Goal: Book appointment/travel/reservation

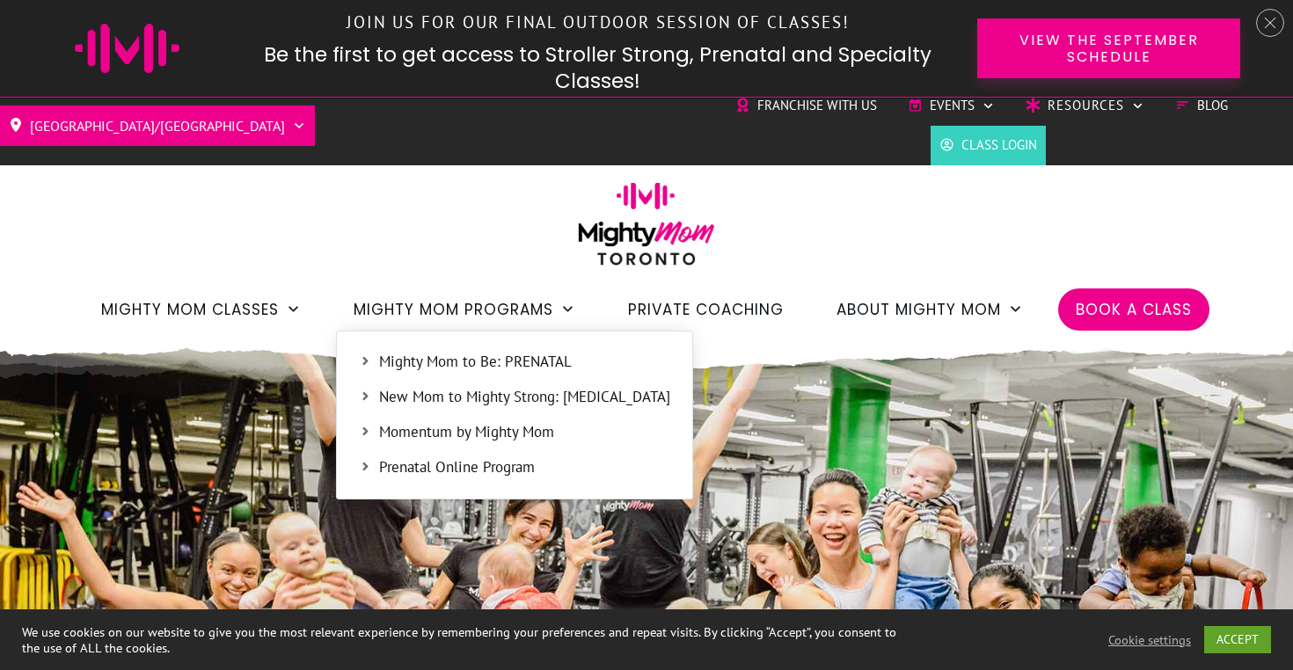
scroll to position [13, 0]
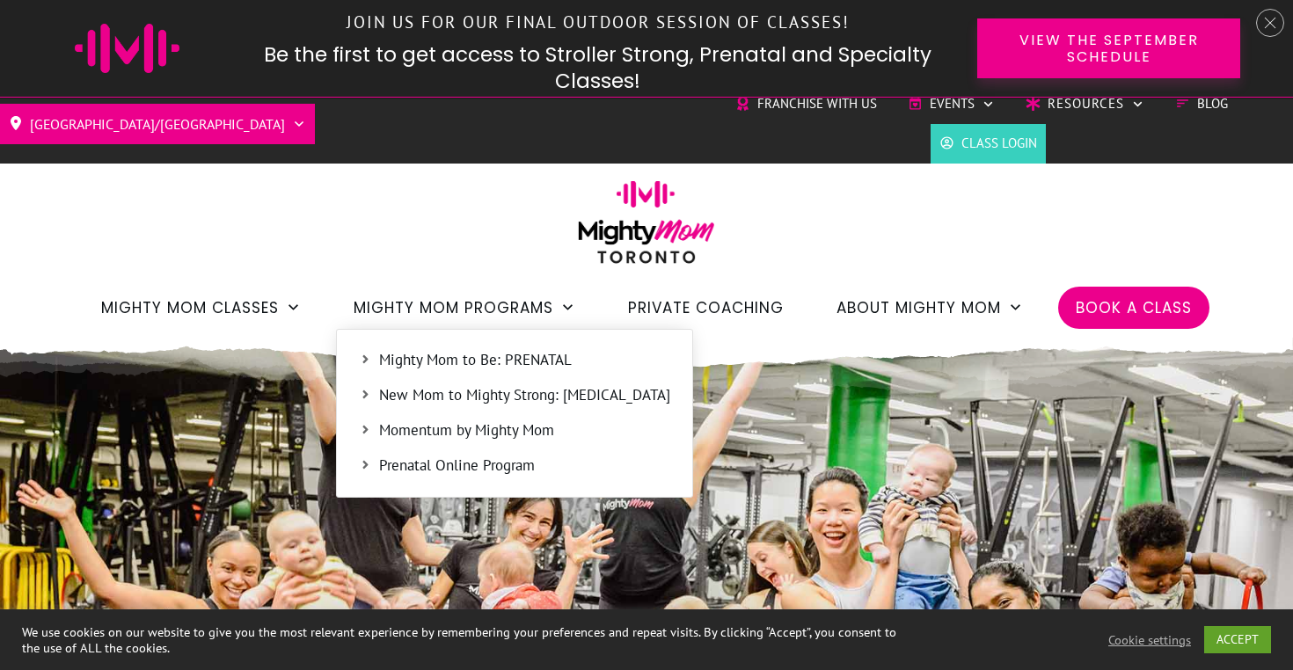
click at [449, 391] on span "New Mom to Mighty Strong: [MEDICAL_DATA]" at bounding box center [524, 395] width 291 height 23
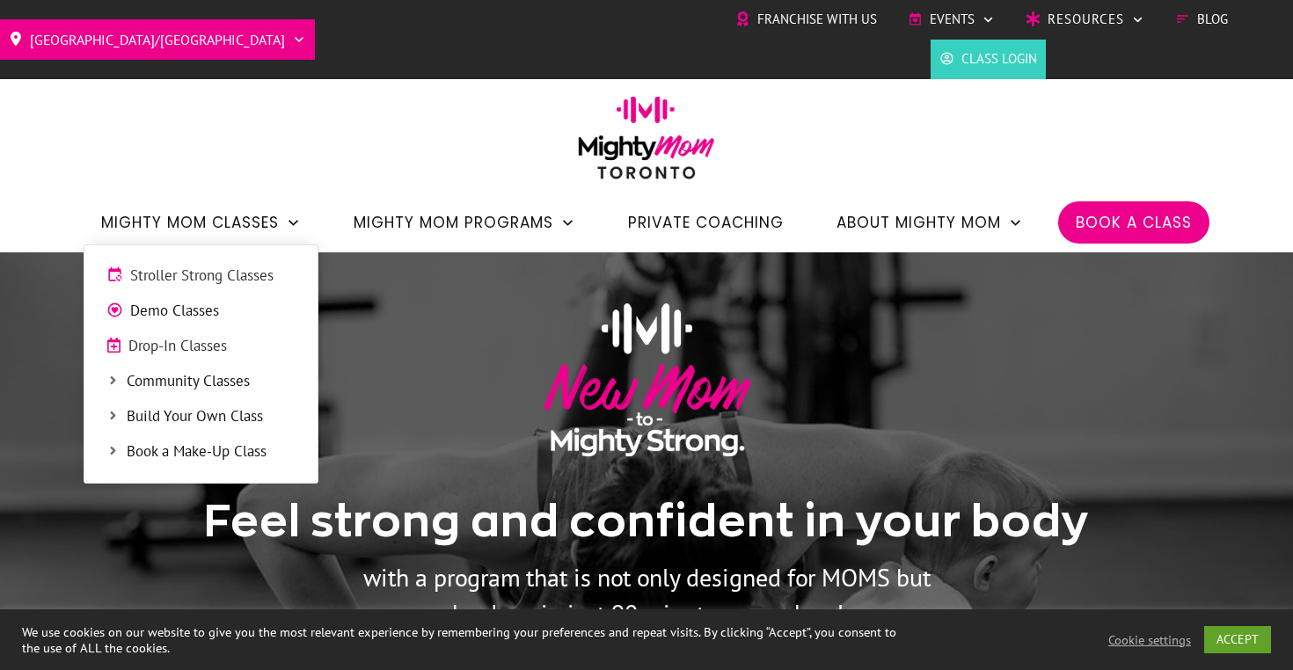
click at [212, 231] on span "Mighty Mom Classes" at bounding box center [190, 223] width 178 height 30
click at [219, 223] on span "Mighty Mom Classes" at bounding box center [190, 223] width 178 height 30
click at [211, 267] on span "Stroller Strong Classes" at bounding box center [212, 276] width 165 height 23
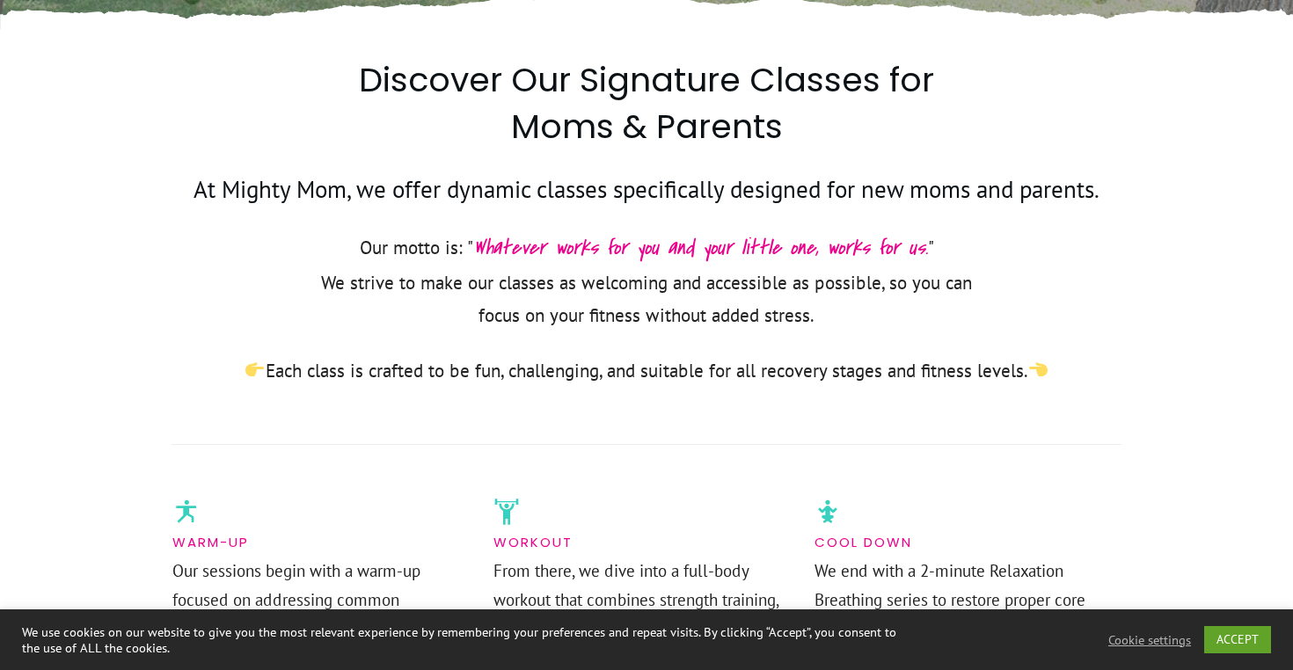
scroll to position [765, 0]
click at [1250, 641] on link "ACCEPT" at bounding box center [1237, 639] width 67 height 27
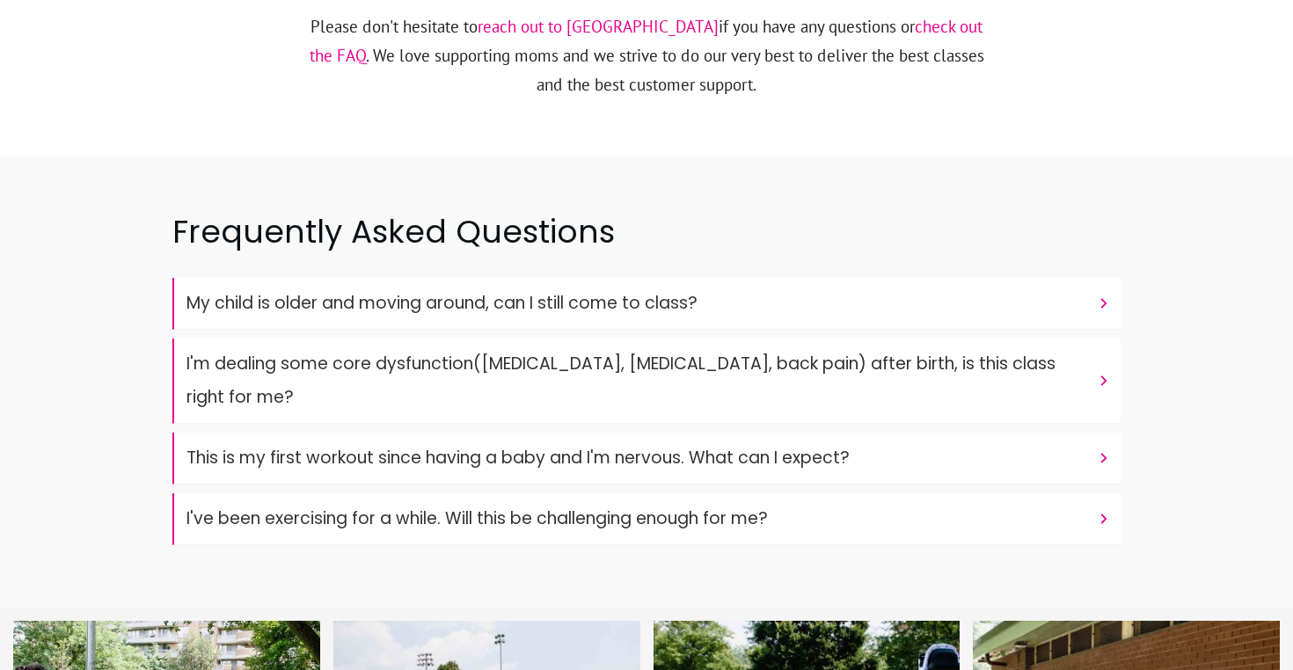
scroll to position [5789, 0]
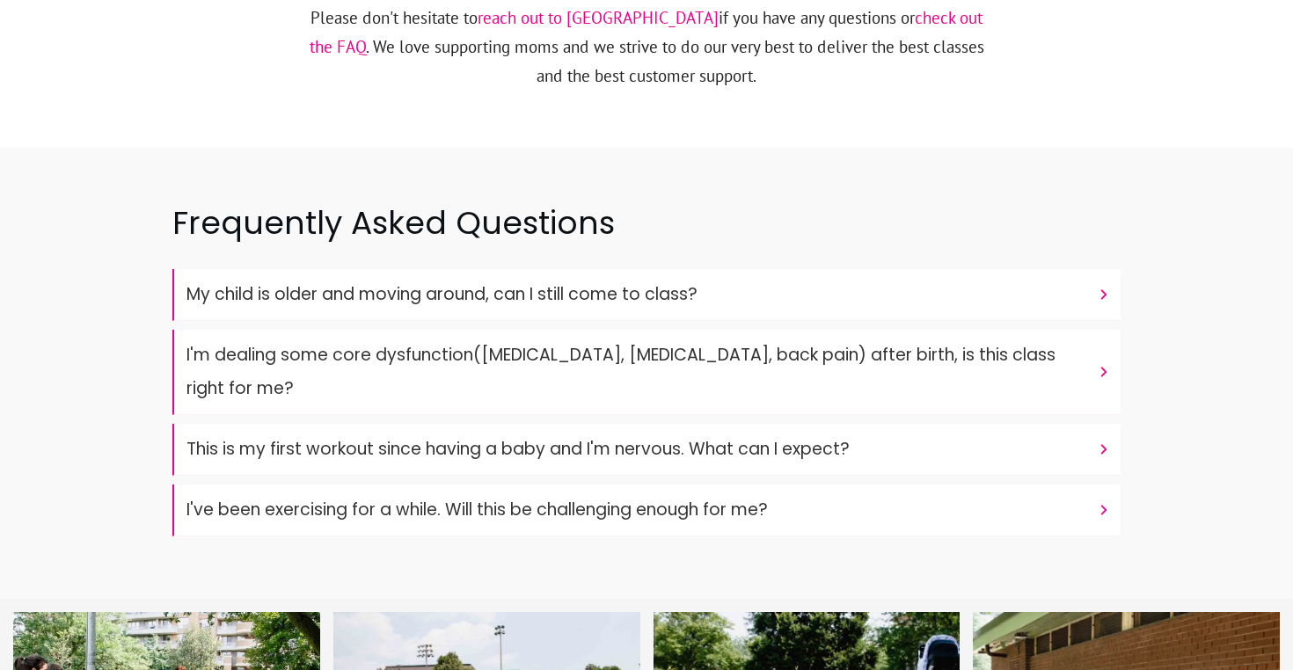
click at [1106, 442] on icon at bounding box center [1104, 450] width 16 height 16
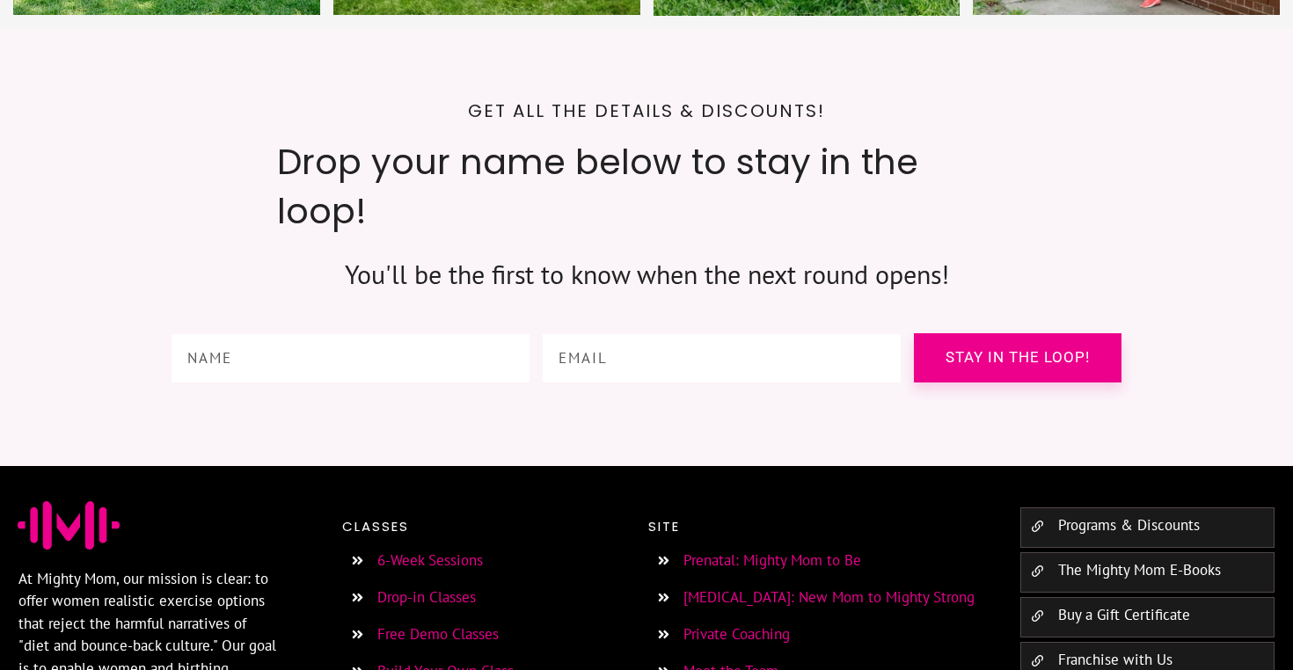
scroll to position [6796, 0]
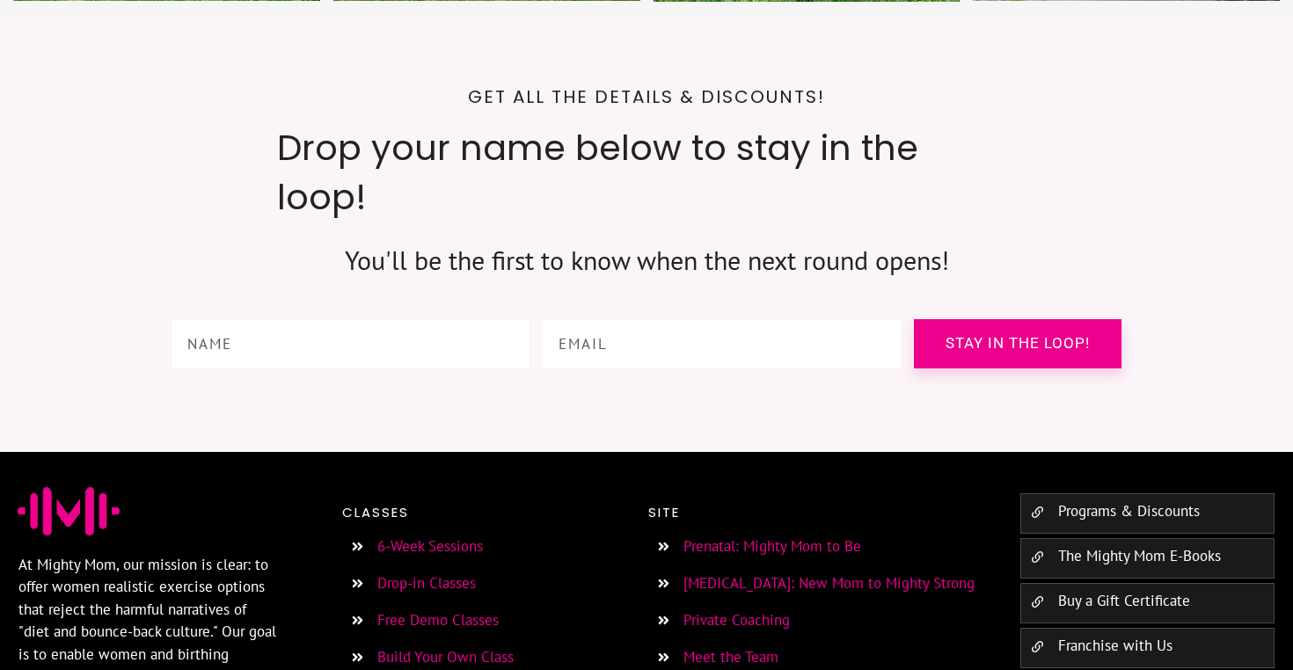
click at [417, 573] on link "Drop-in Classes" at bounding box center [426, 582] width 99 height 19
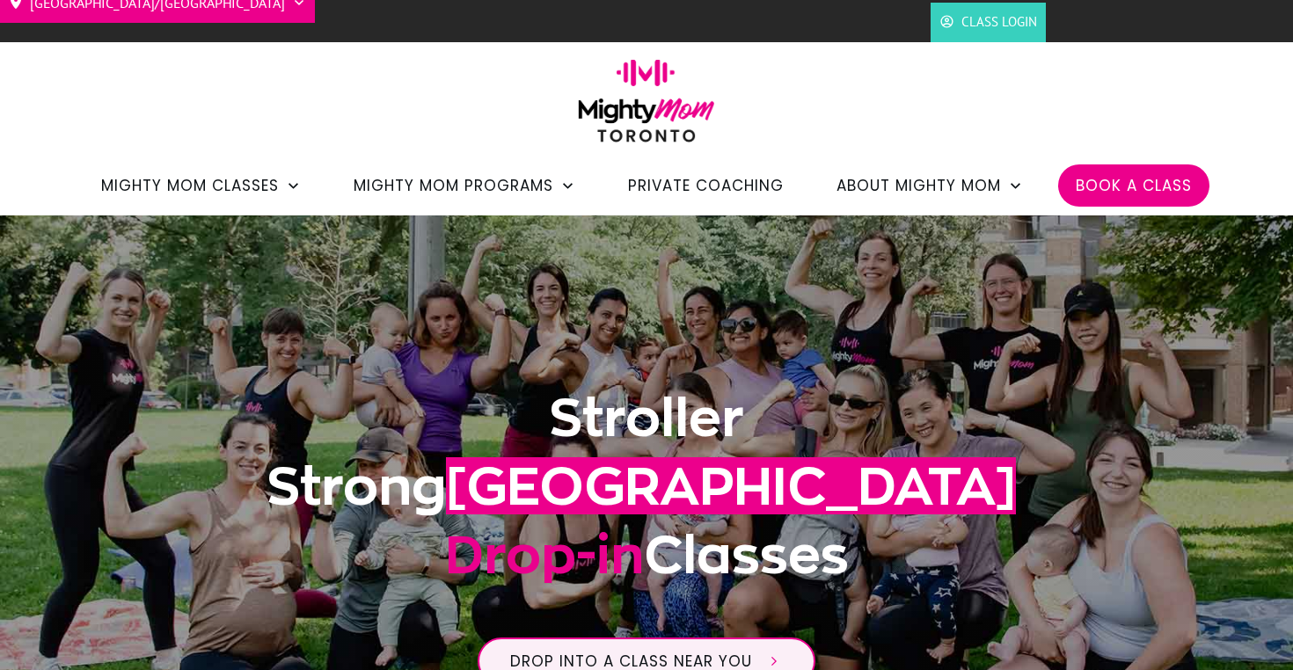
scroll to position [40, 0]
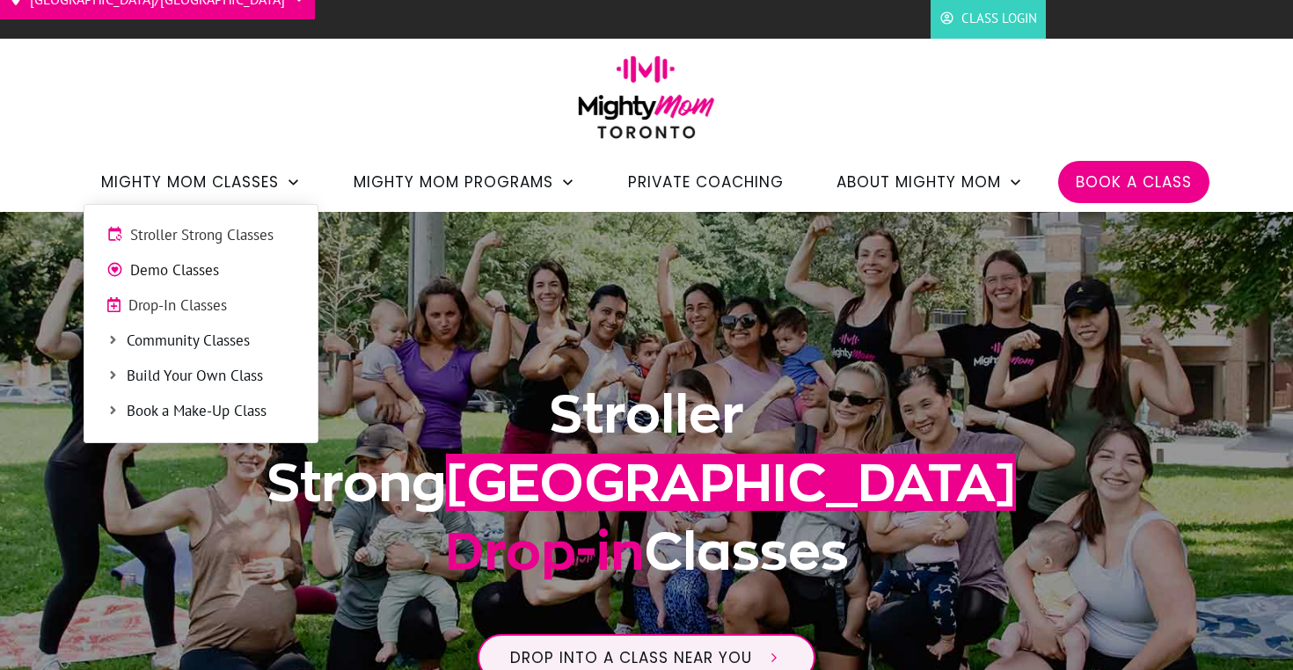
click at [240, 230] on span "Stroller Strong Classes" at bounding box center [212, 235] width 165 height 23
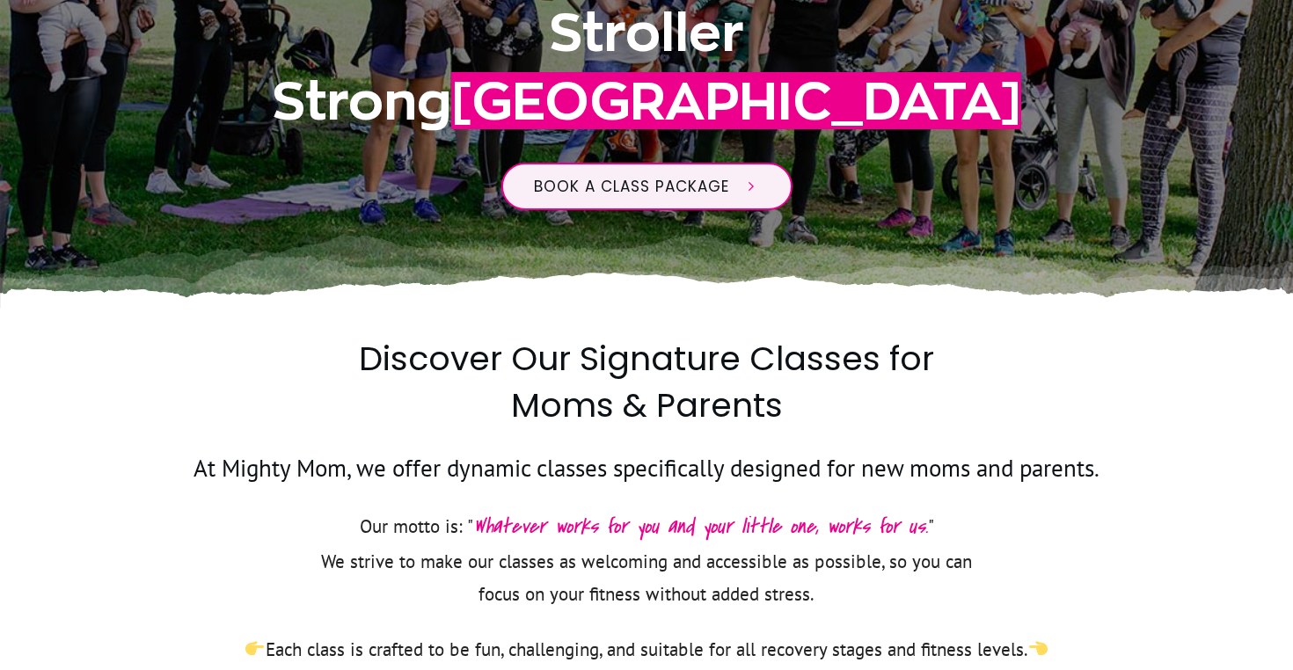
scroll to position [581, 0]
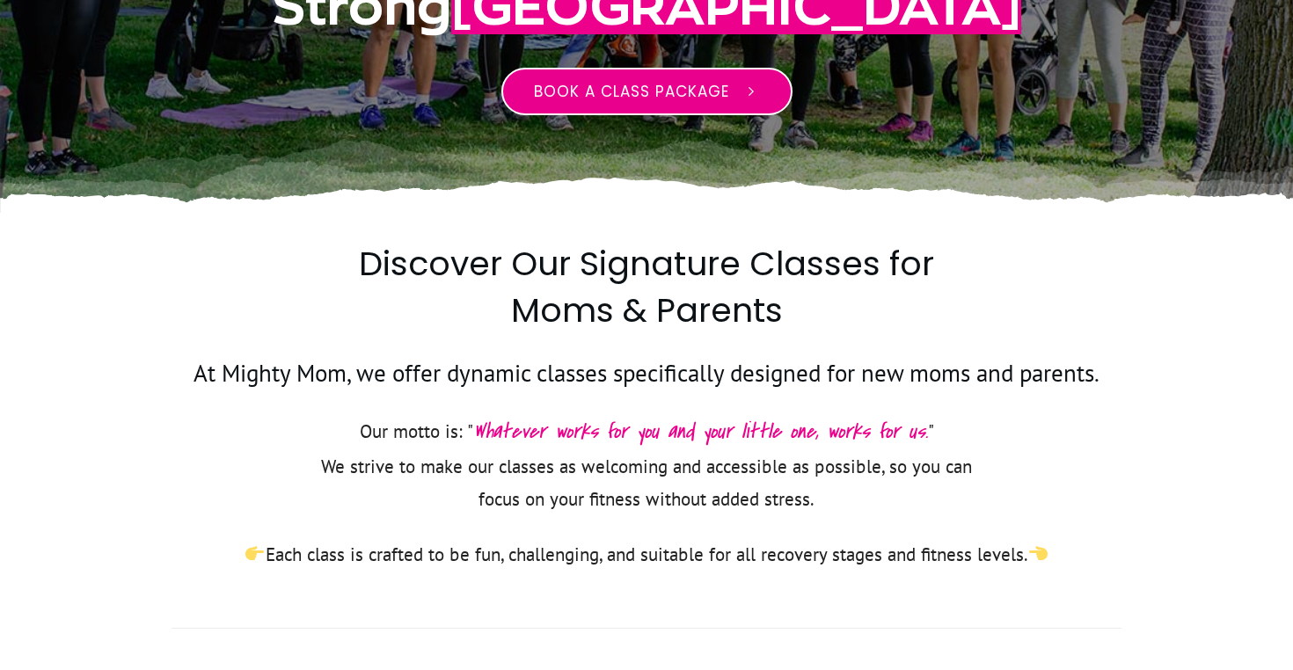
click at [668, 87] on span "Book a class package" at bounding box center [631, 91] width 195 height 21
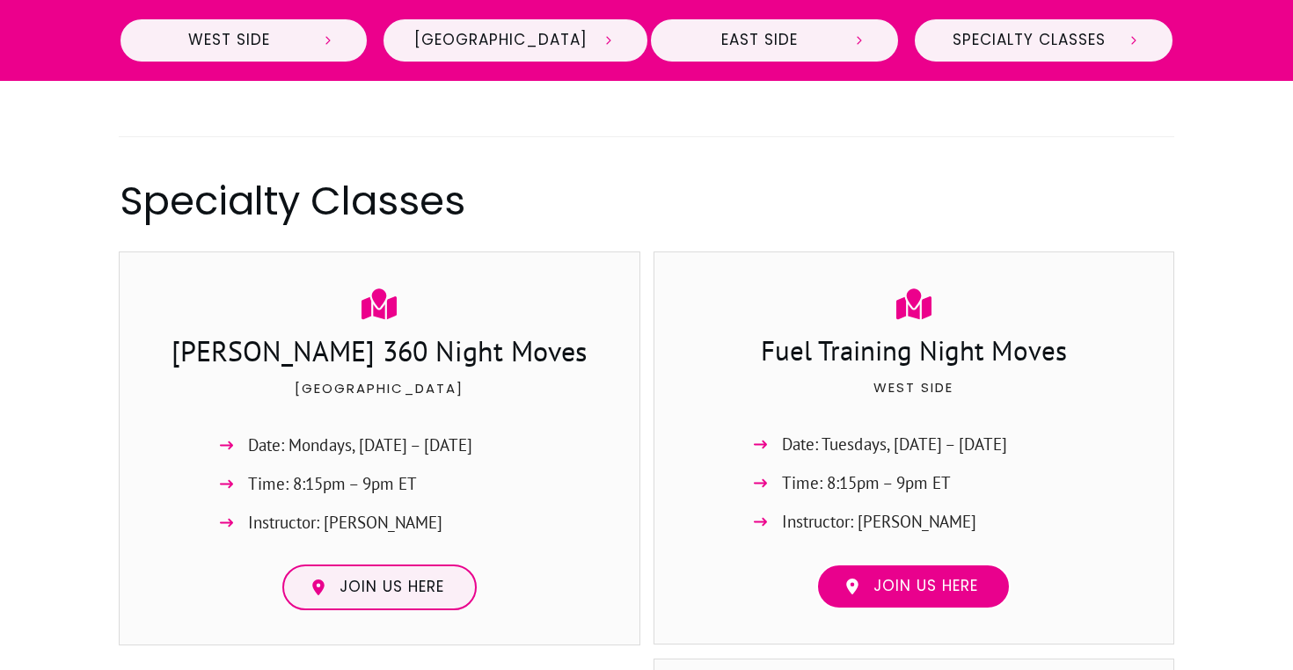
scroll to position [2956, 0]
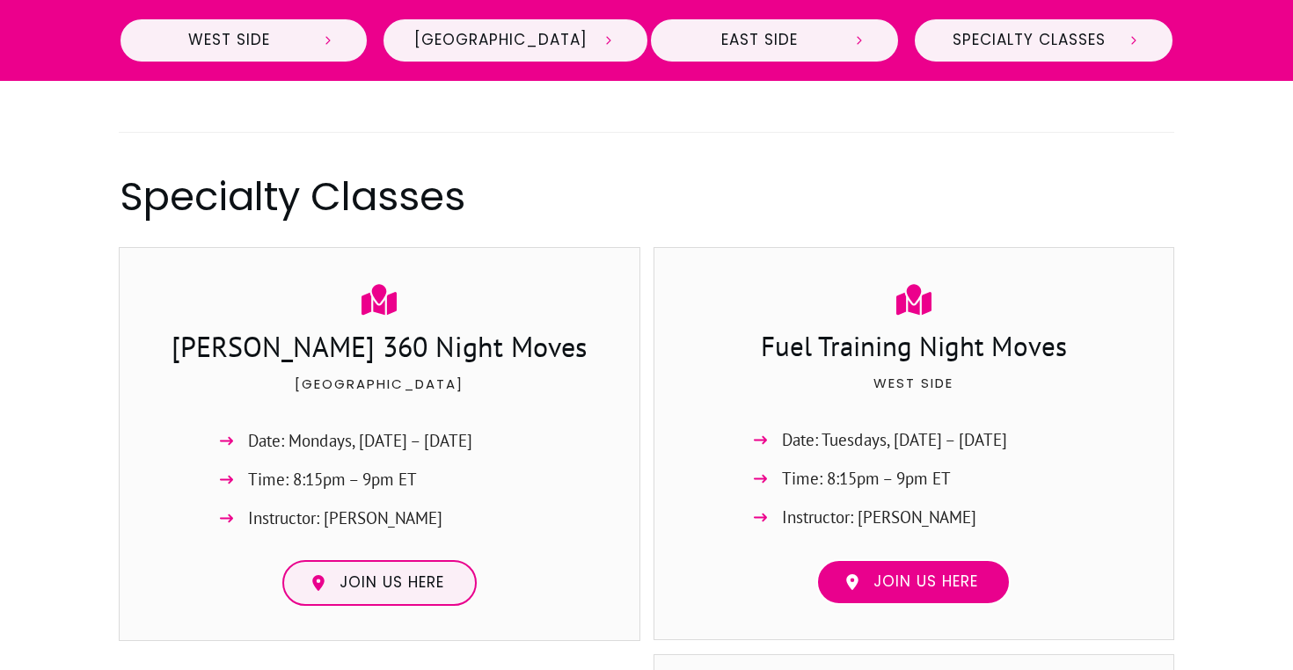
click at [893, 559] on link "Join us here" at bounding box center [913, 582] width 194 height 46
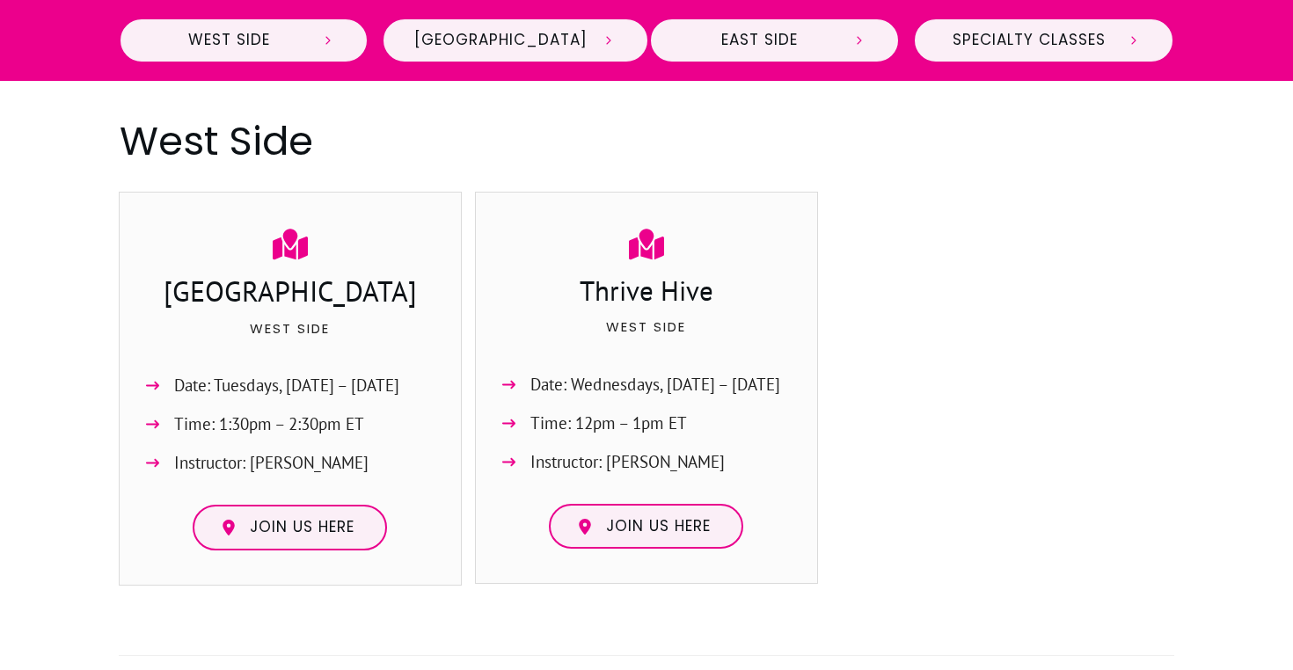
scroll to position [844, 0]
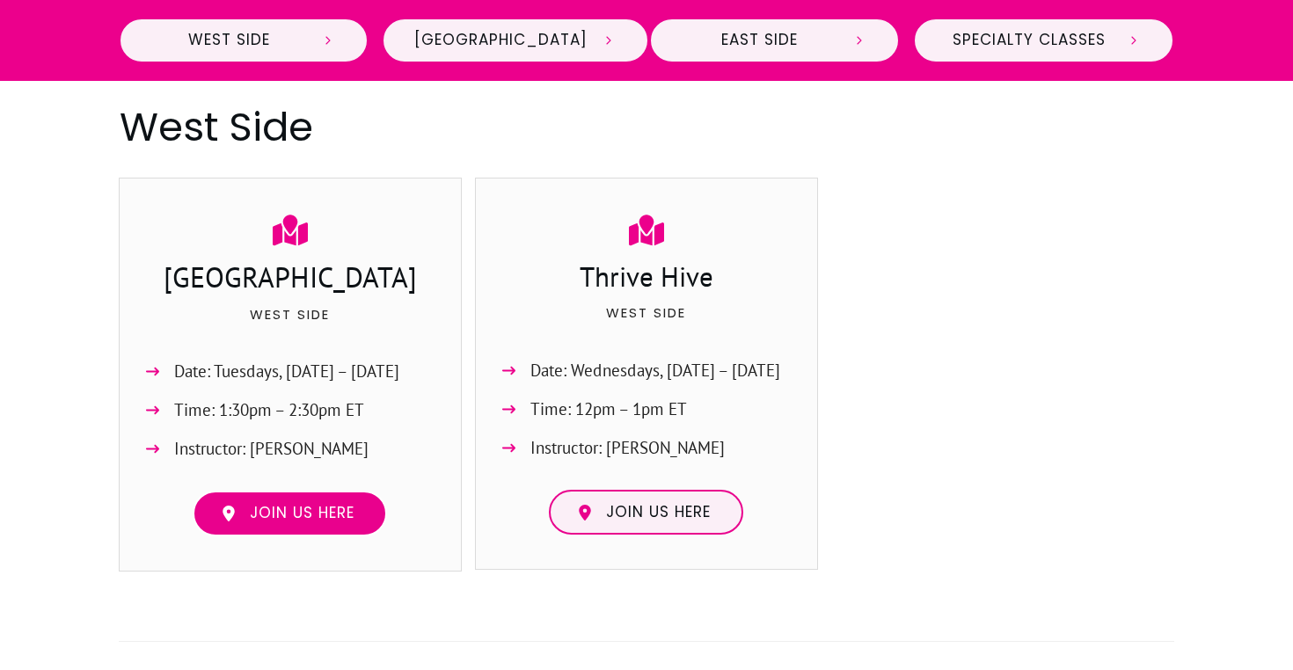
click at [311, 513] on span "Join us here" at bounding box center [302, 513] width 105 height 19
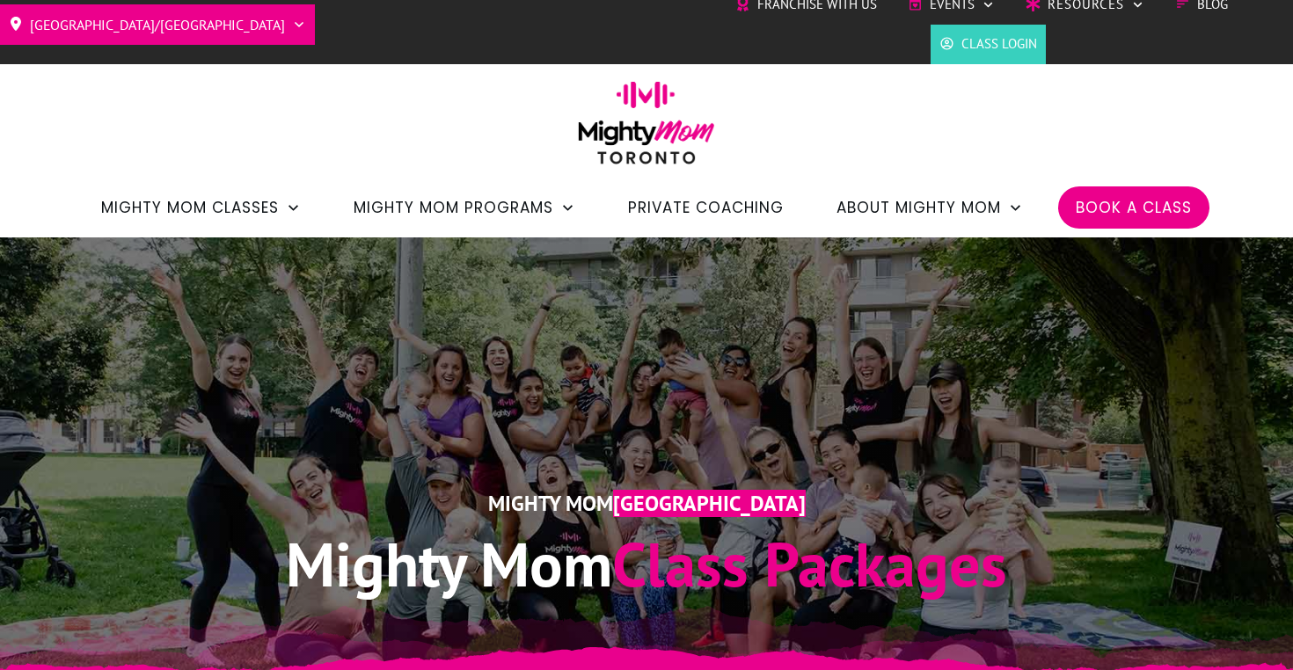
scroll to position [0, 0]
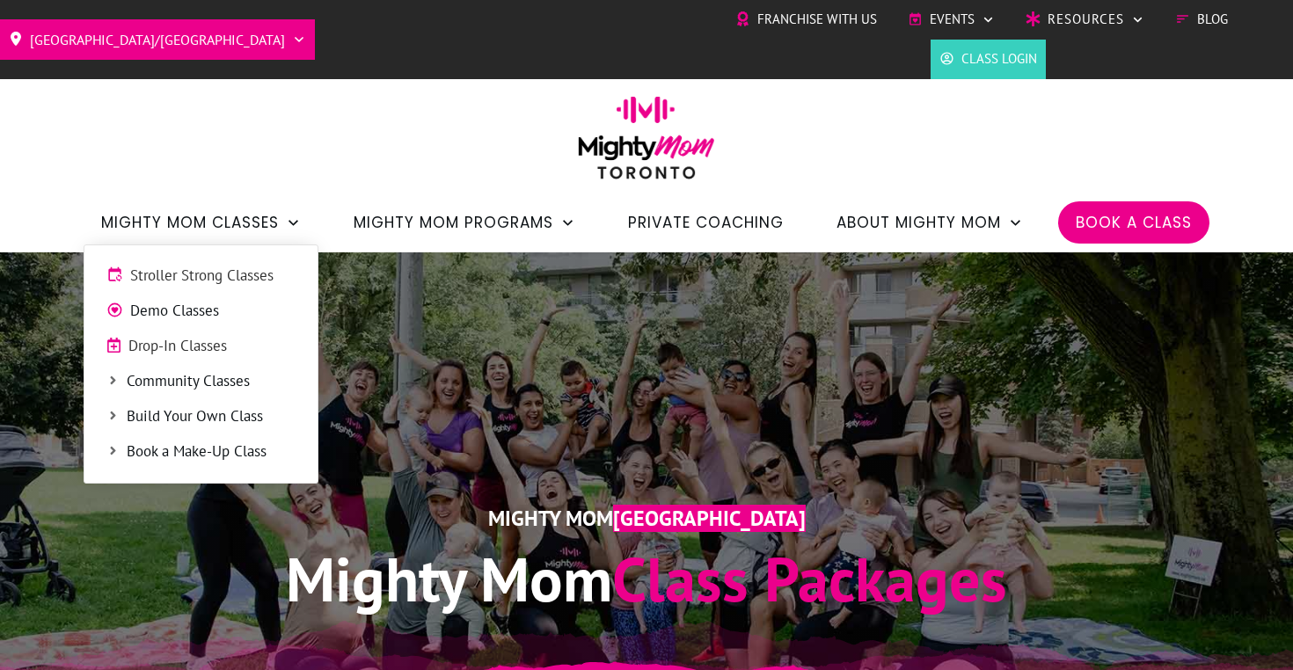
click at [215, 310] on span "Demo Classes" at bounding box center [212, 311] width 165 height 23
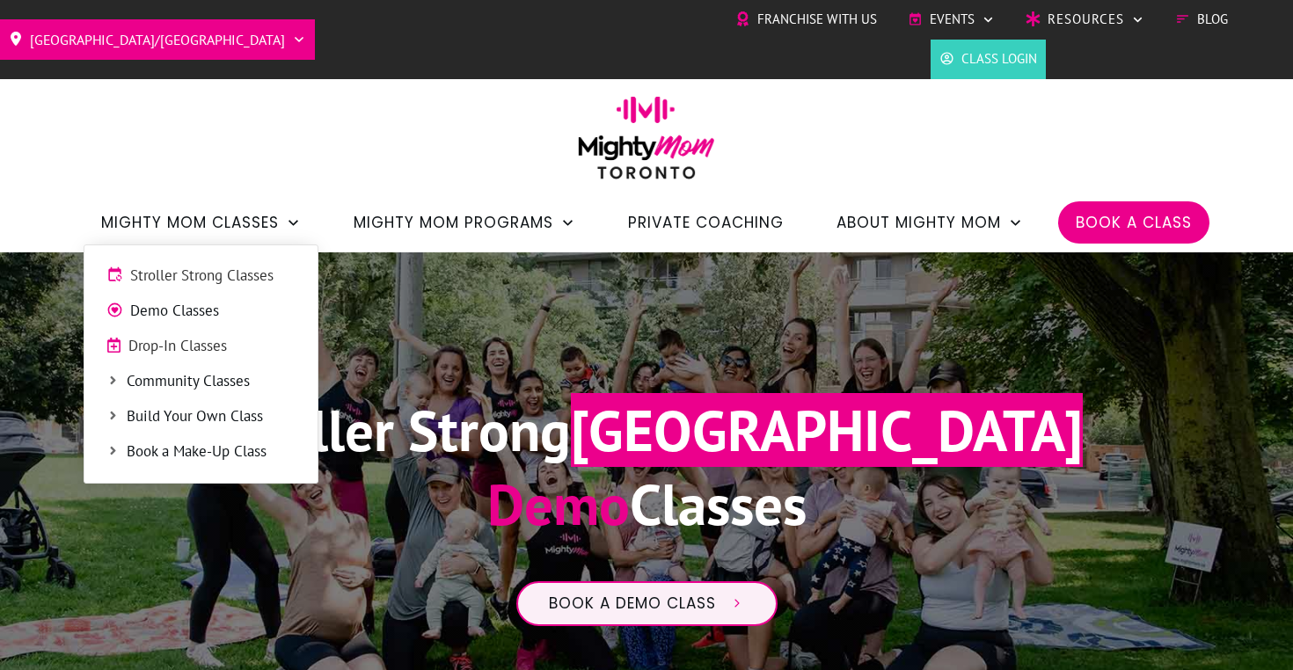
click at [214, 341] on span "Drop-In Classes" at bounding box center [211, 346] width 167 height 23
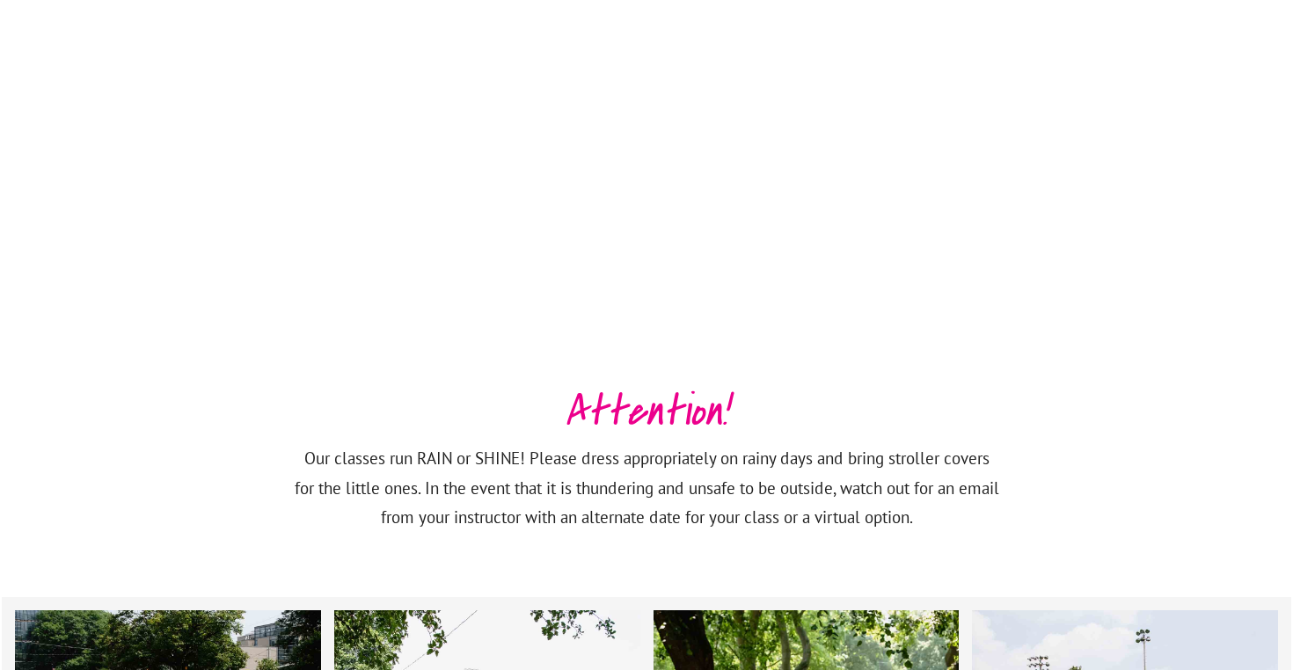
scroll to position [2402, 0]
